Goal: Information Seeking & Learning: Learn about a topic

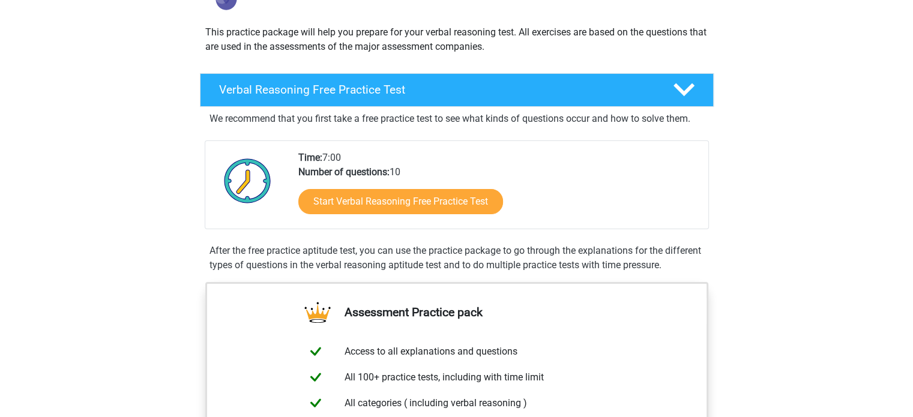
scroll to position [125, 0]
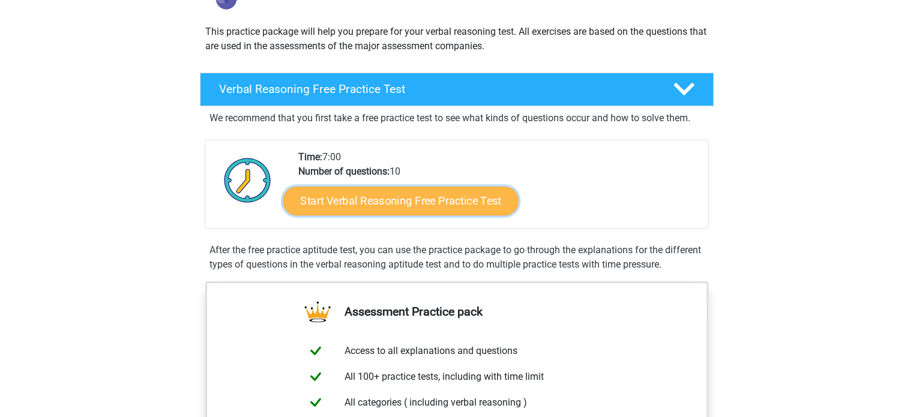
click at [342, 188] on link "Start Verbal Reasoning Free Practice Test" at bounding box center [400, 201] width 235 height 29
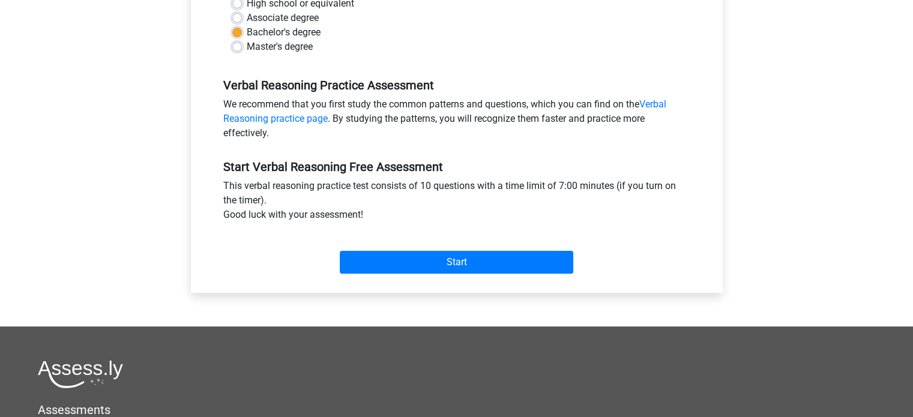
scroll to position [305, 0]
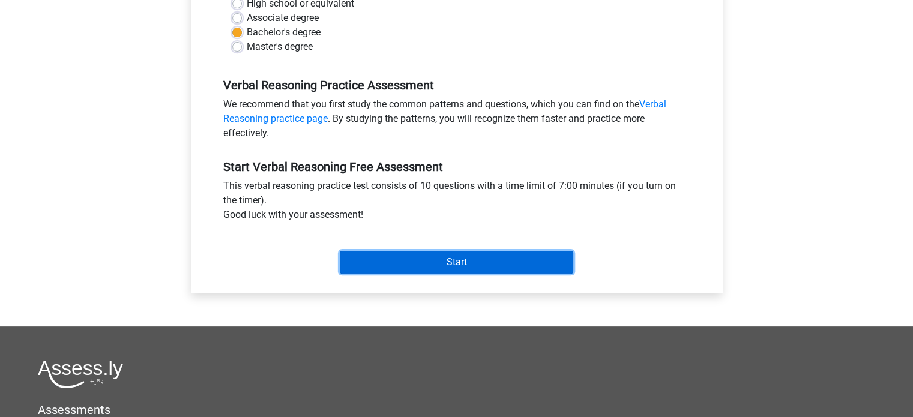
click at [360, 273] on input "Start" at bounding box center [456, 262] width 233 height 23
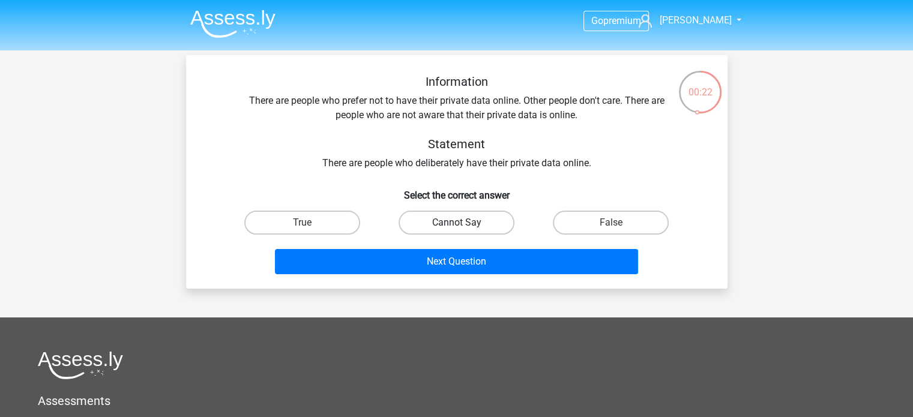
click at [474, 223] on label "Cannot Say" at bounding box center [457, 223] width 116 height 24
click at [464, 223] on input "Cannot Say" at bounding box center [460, 227] width 8 height 8
radio input "true"
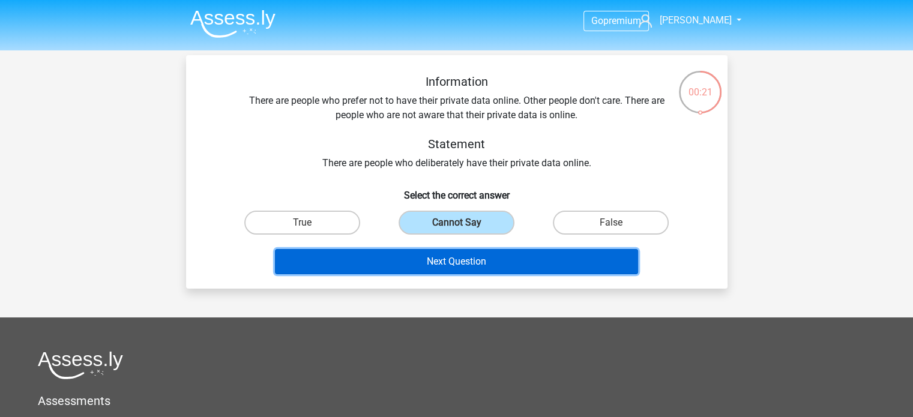
click at [461, 255] on button "Next Question" at bounding box center [456, 261] width 363 height 25
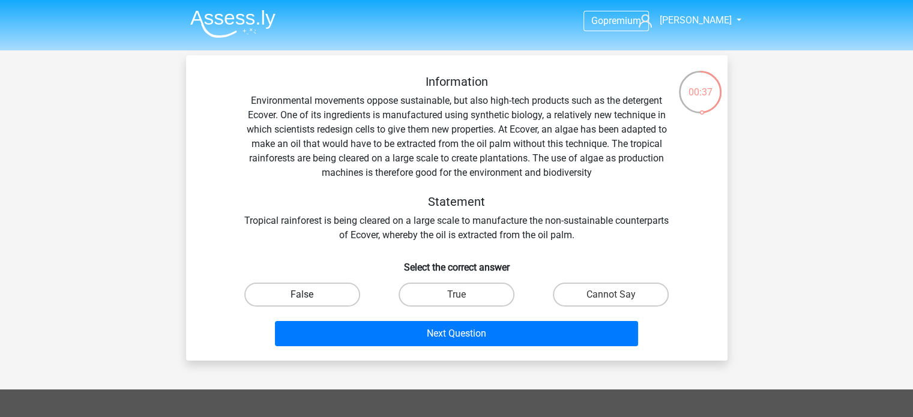
click at [324, 290] on label "False" at bounding box center [302, 295] width 116 height 24
click at [310, 295] on input "False" at bounding box center [306, 299] width 8 height 8
radio input "true"
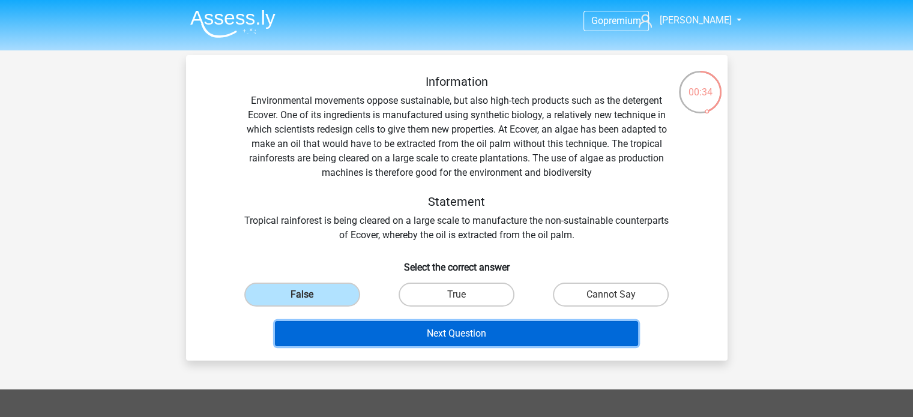
click at [340, 330] on button "Next Question" at bounding box center [456, 333] width 363 height 25
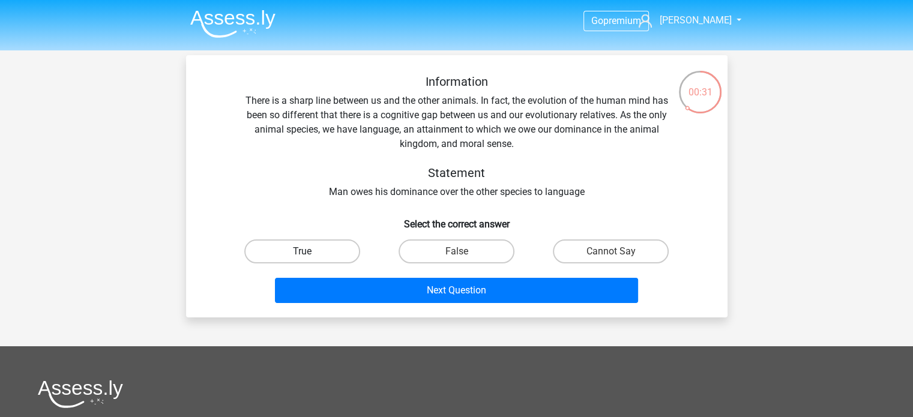
click at [287, 244] on label "True" at bounding box center [302, 251] width 116 height 24
click at [302, 252] on input "True" at bounding box center [306, 256] width 8 height 8
radio input "true"
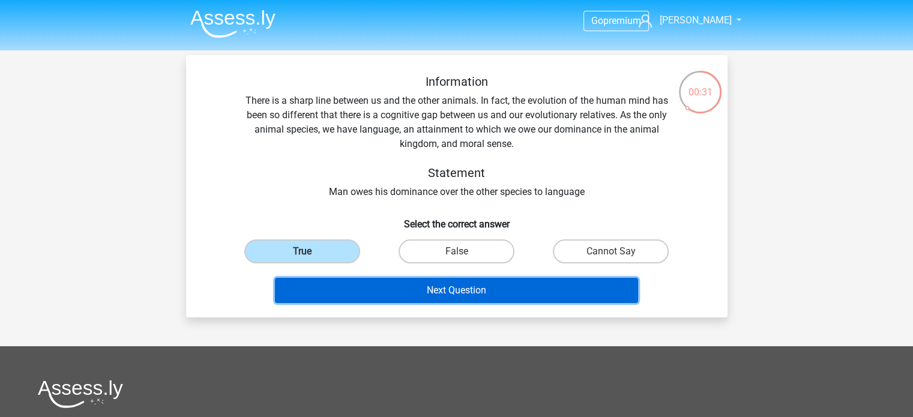
click at [312, 285] on button "Next Question" at bounding box center [456, 290] width 363 height 25
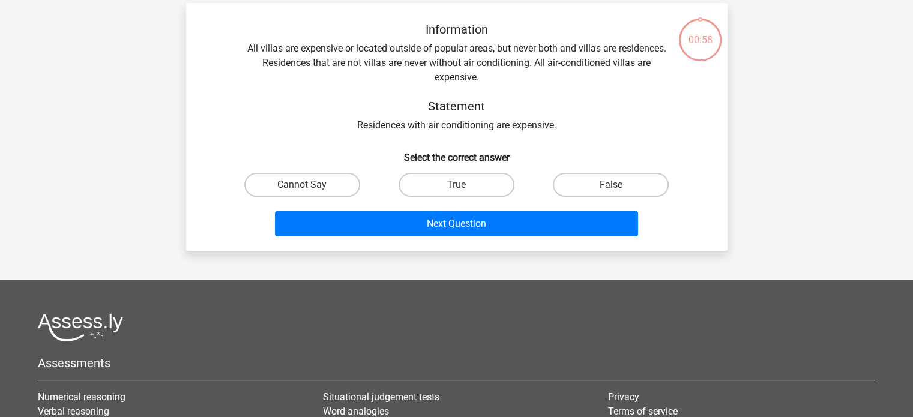
scroll to position [55, 0]
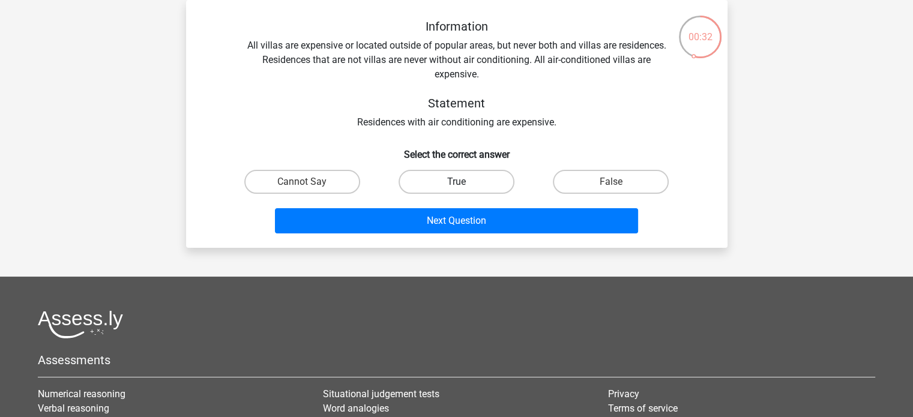
click at [449, 181] on label "True" at bounding box center [457, 182] width 116 height 24
click at [456, 182] on input "True" at bounding box center [460, 186] width 8 height 8
radio input "true"
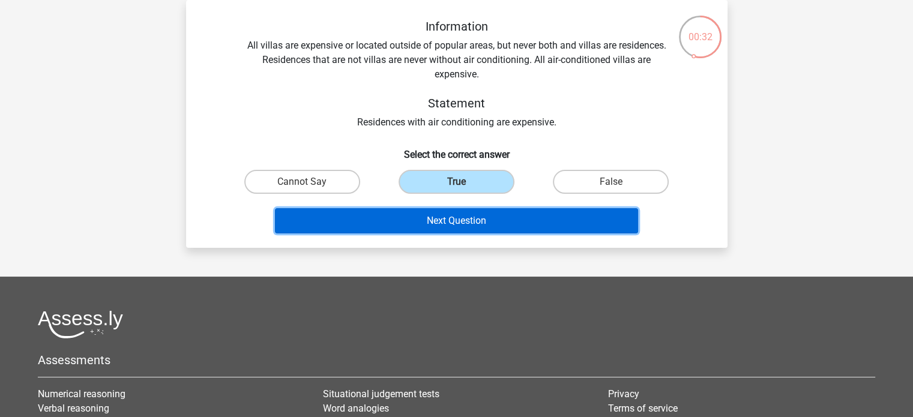
click at [437, 211] on button "Next Question" at bounding box center [456, 220] width 363 height 25
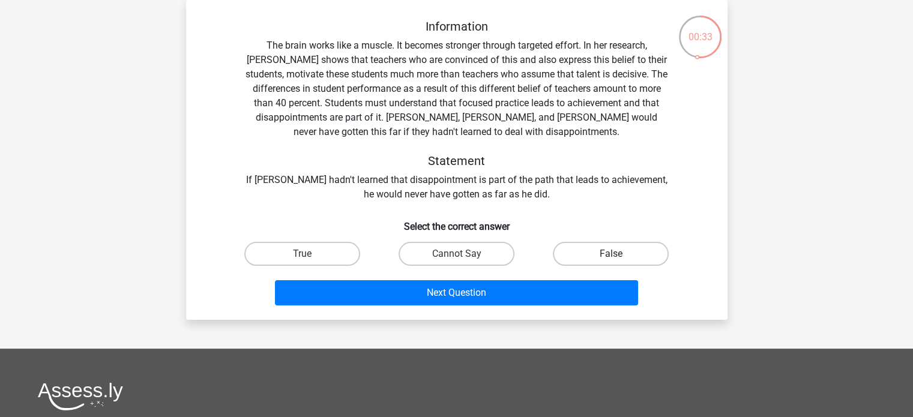
click at [587, 244] on label "False" at bounding box center [611, 254] width 116 height 24
click at [611, 254] on input "False" at bounding box center [615, 258] width 8 height 8
radio input "true"
click at [319, 254] on label "True" at bounding box center [302, 254] width 116 height 24
click at [310, 254] on input "True" at bounding box center [306, 258] width 8 height 8
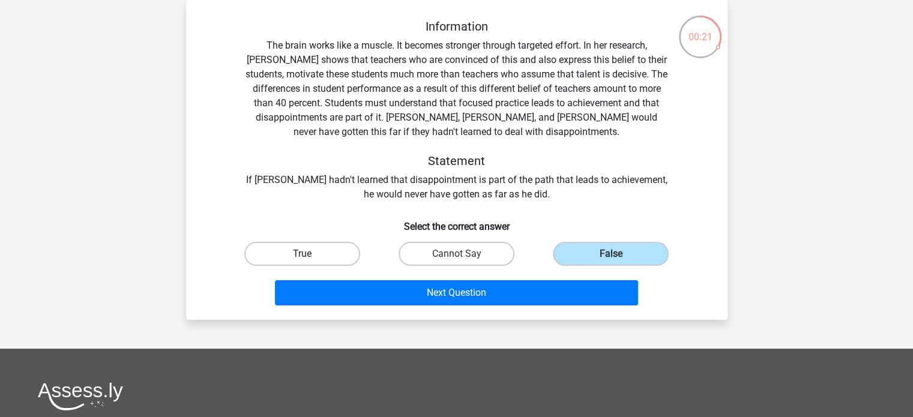
radio input "true"
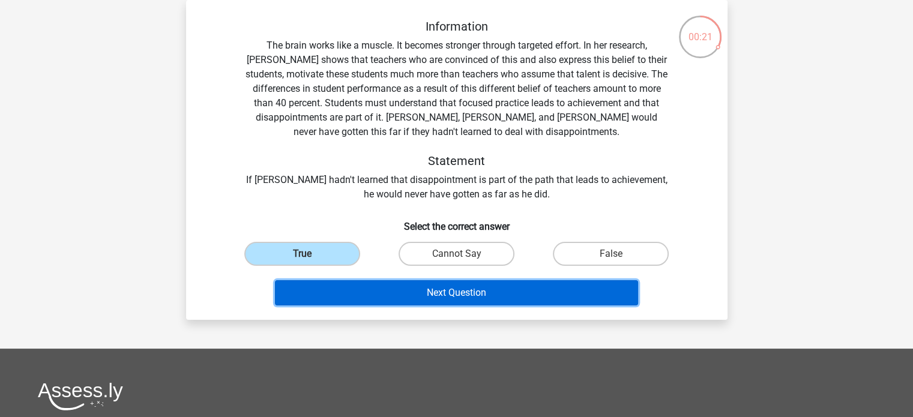
click at [330, 300] on button "Next Question" at bounding box center [456, 292] width 363 height 25
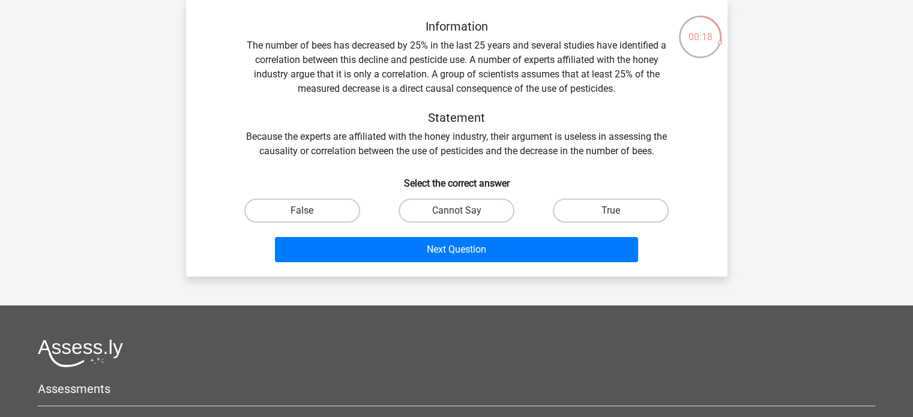
click at [458, 214] on input "Cannot Say" at bounding box center [460, 215] width 8 height 8
radio input "true"
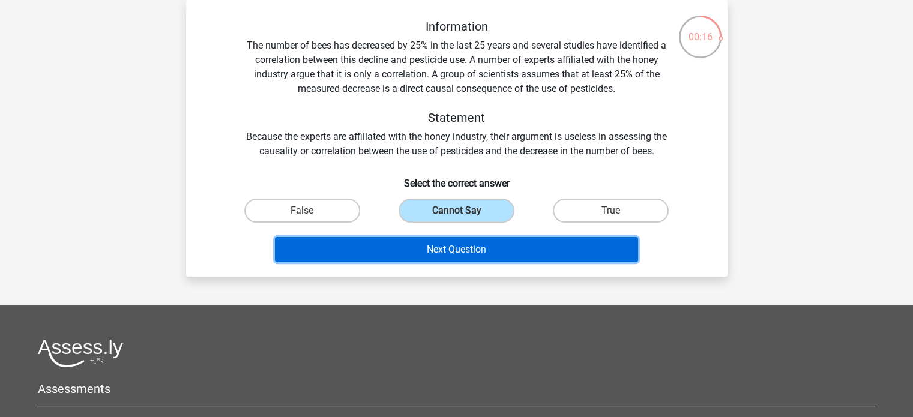
click at [440, 253] on button "Next Question" at bounding box center [456, 249] width 363 height 25
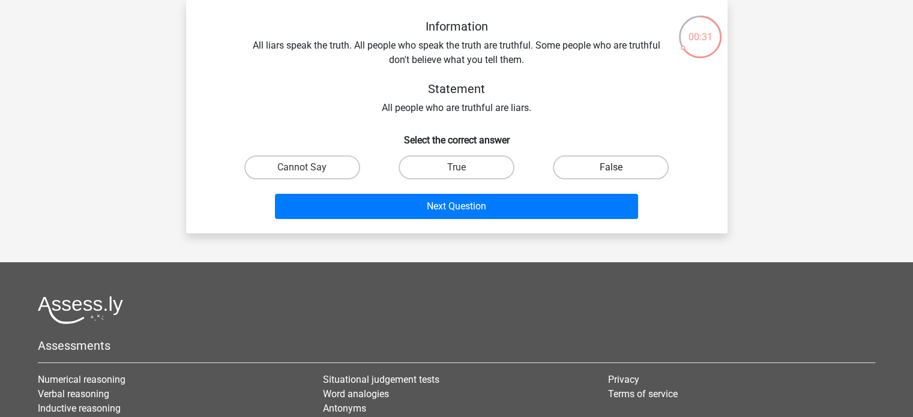
click at [628, 165] on label "False" at bounding box center [611, 167] width 116 height 24
click at [619, 167] on input "False" at bounding box center [615, 171] width 8 height 8
radio input "true"
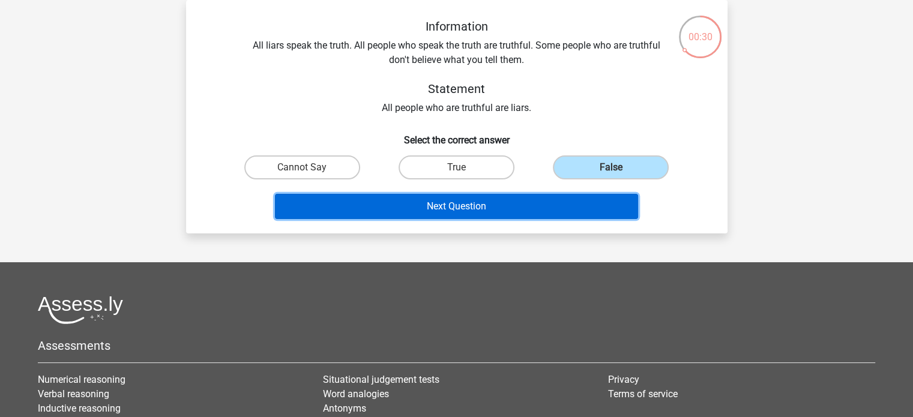
click at [558, 216] on button "Next Question" at bounding box center [456, 206] width 363 height 25
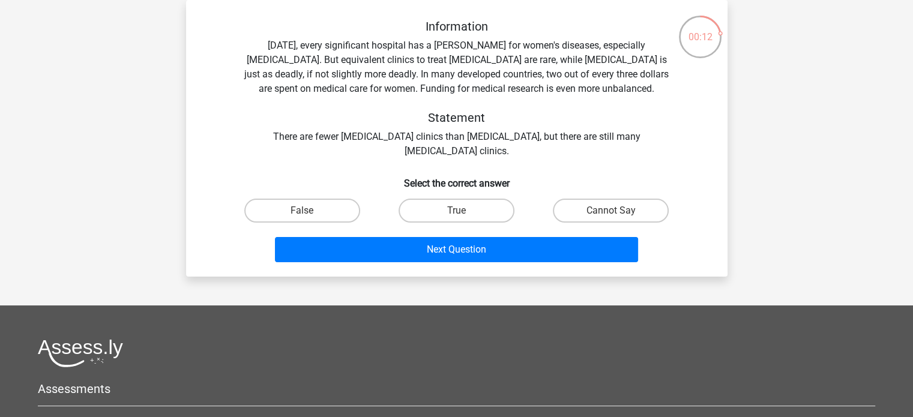
click at [455, 189] on div "Information [DATE], every significant hospital has a [PERSON_NAME] for women's …" at bounding box center [457, 143] width 532 height 248
click at [335, 208] on label "False" at bounding box center [302, 211] width 116 height 24
click at [310, 211] on input "False" at bounding box center [306, 215] width 8 height 8
radio input "true"
click at [562, 211] on label "Cannot Say" at bounding box center [611, 211] width 116 height 24
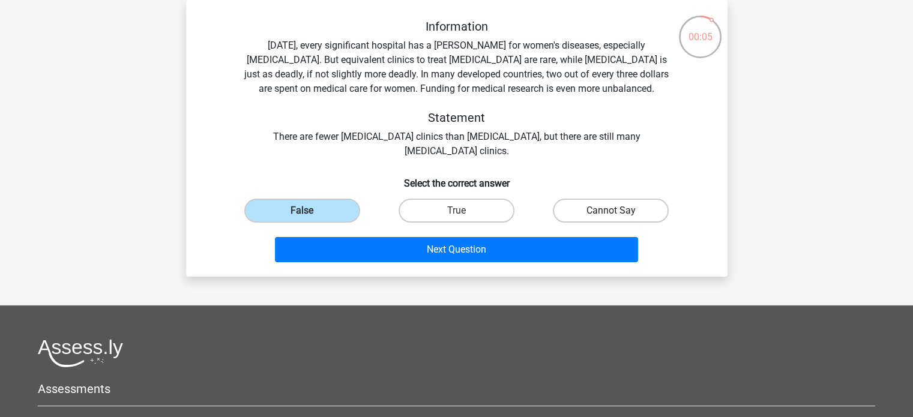
click at [611, 211] on input "Cannot Say" at bounding box center [615, 215] width 8 height 8
radio input "true"
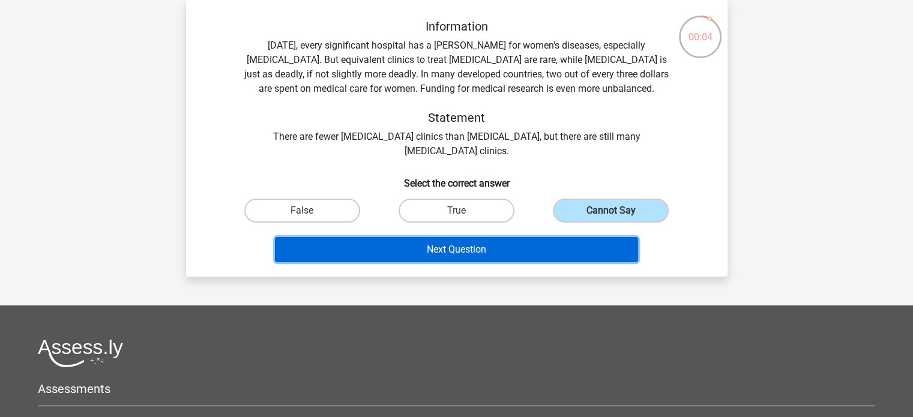
click at [487, 237] on button "Next Question" at bounding box center [456, 249] width 363 height 25
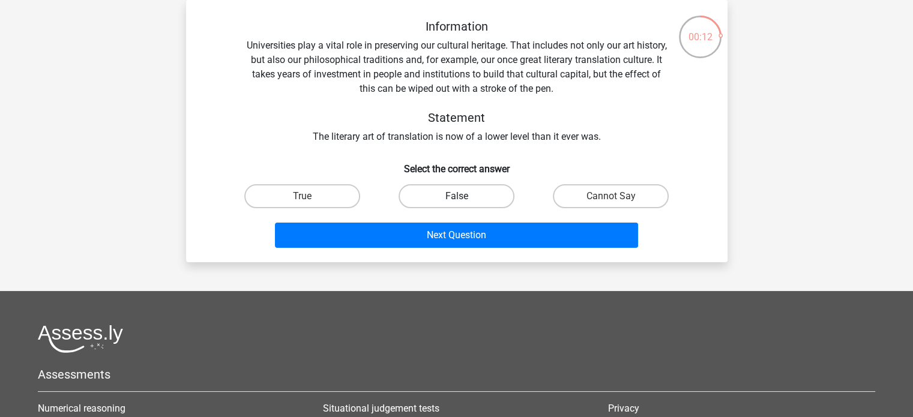
click at [448, 199] on label "False" at bounding box center [457, 196] width 116 height 24
click at [456, 199] on input "False" at bounding box center [460, 200] width 8 height 8
radio input "true"
click at [437, 250] on div "Next Question" at bounding box center [456, 238] width 463 height 30
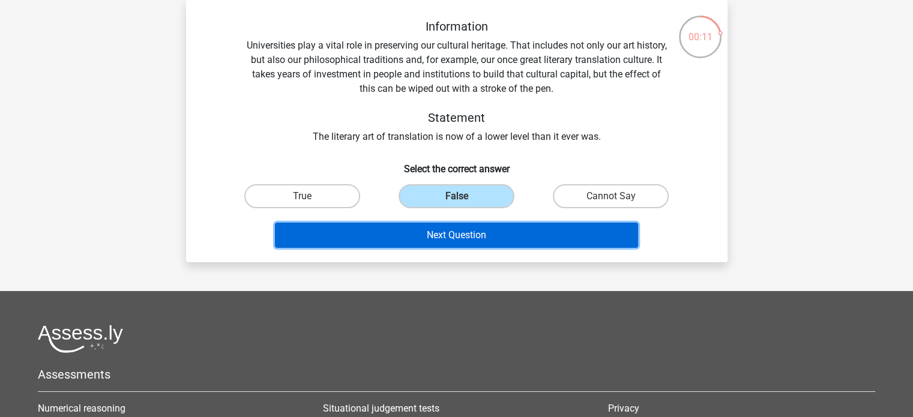
click at [432, 232] on button "Next Question" at bounding box center [456, 235] width 363 height 25
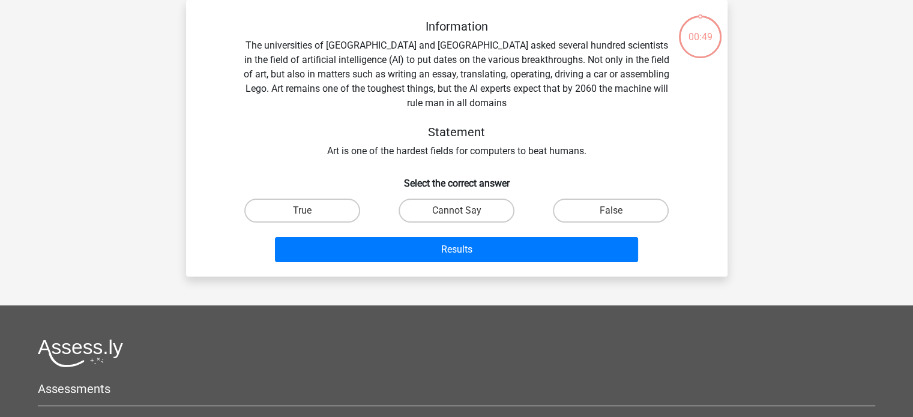
scroll to position [0, 0]
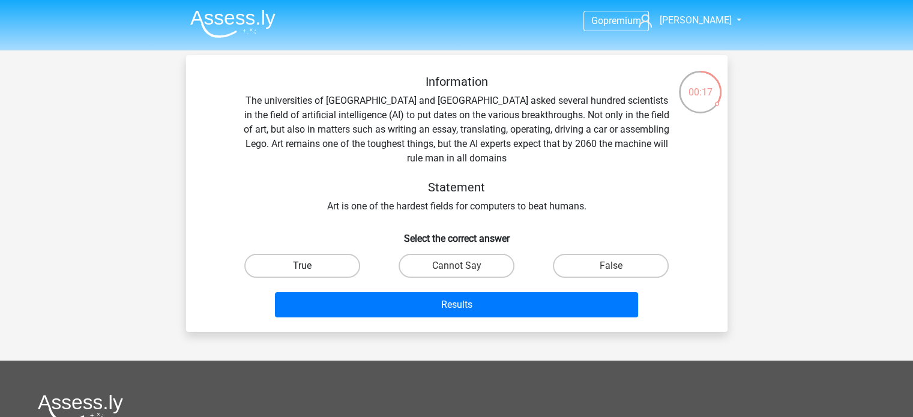
click at [285, 262] on label "True" at bounding box center [302, 266] width 116 height 24
click at [302, 266] on input "True" at bounding box center [306, 270] width 8 height 8
radio input "true"
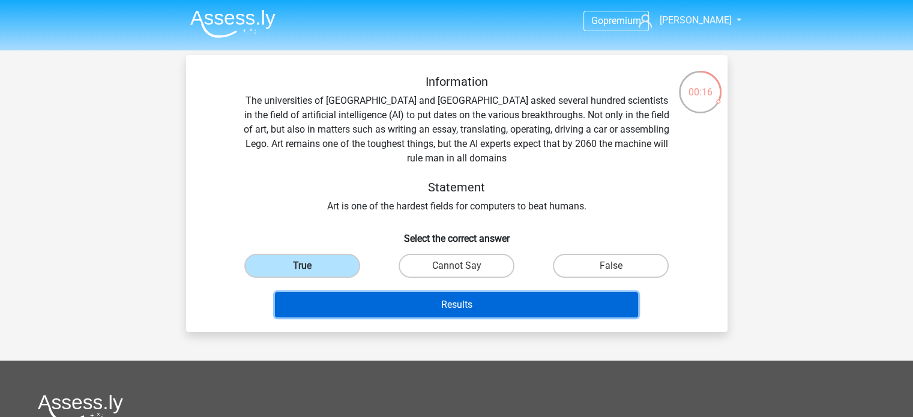
click at [310, 302] on button "Results" at bounding box center [456, 304] width 363 height 25
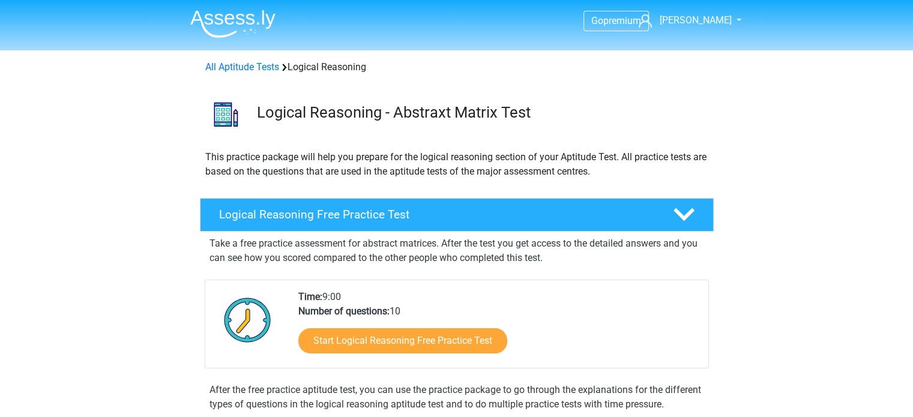
scroll to position [130, 0]
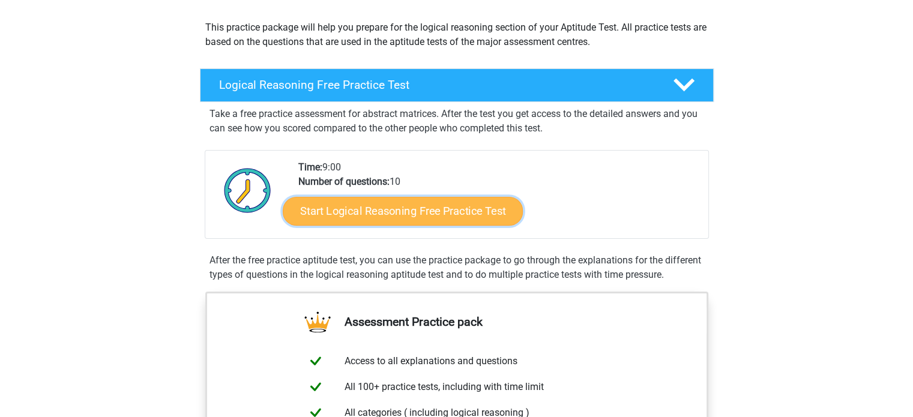
click at [381, 209] on link "Start Logical Reasoning Free Practice Test" at bounding box center [403, 210] width 240 height 29
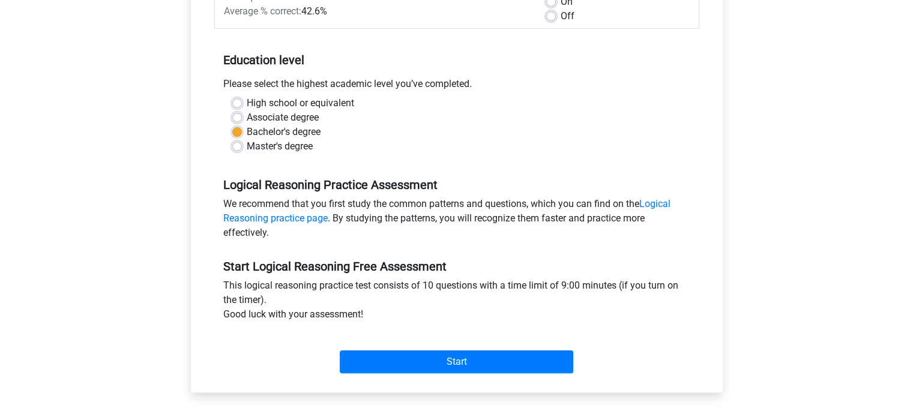
scroll to position [208, 0]
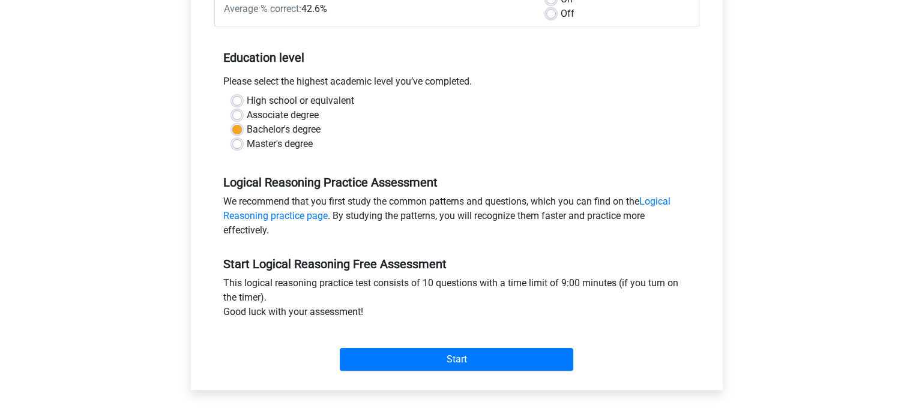
click at [462, 376] on div "Category: Logical Reasoning Time: 9:00 Nr of questions: 10 Average % correct: 4…" at bounding box center [457, 162] width 514 height 456
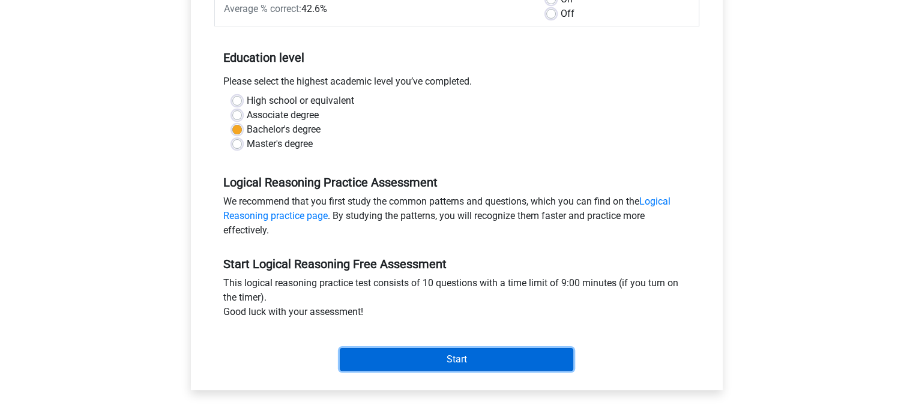
click at [450, 364] on input "Start" at bounding box center [456, 359] width 233 height 23
